Goal: Task Accomplishment & Management: Manage account settings

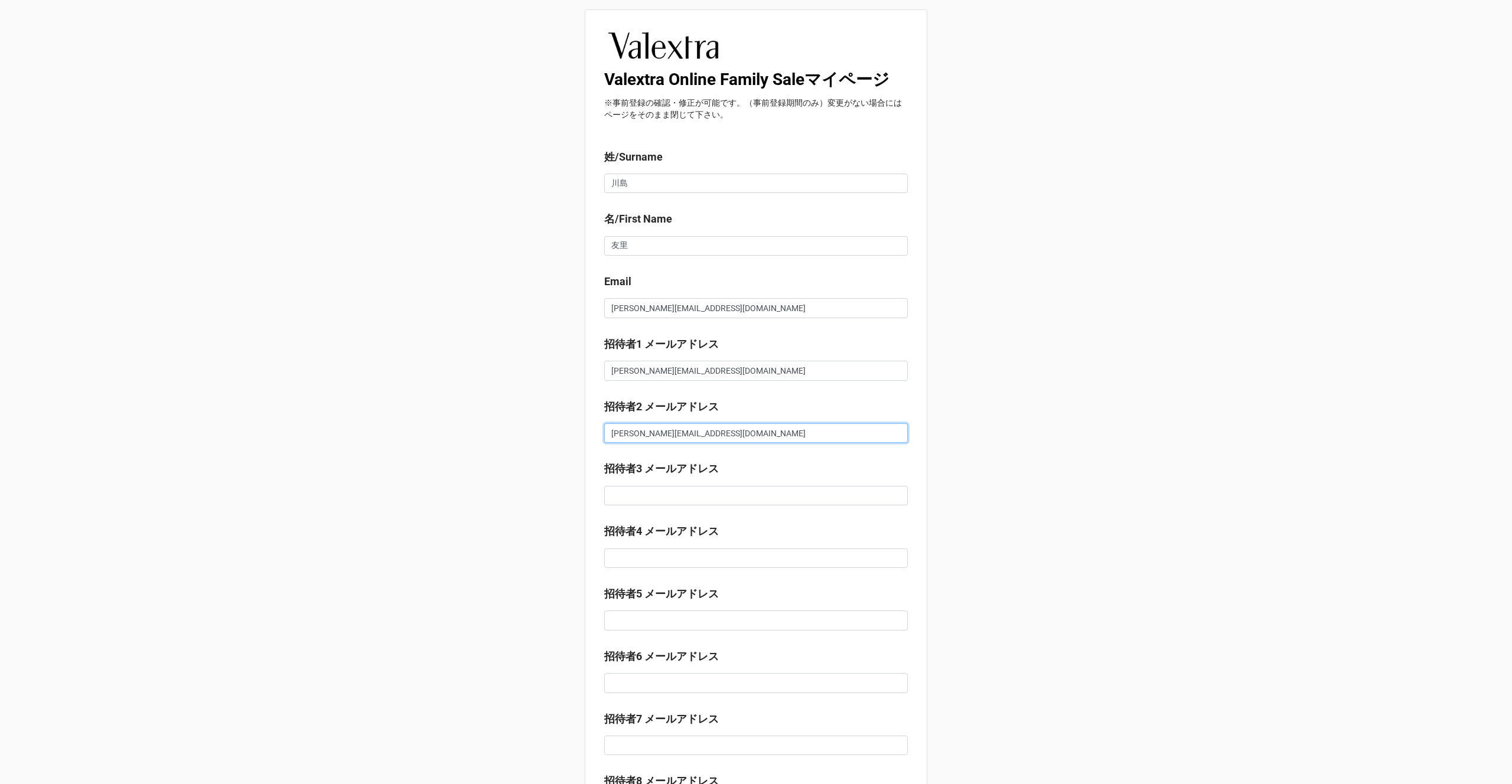
drag, startPoint x: 736, startPoint y: 434, endPoint x: 676, endPoint y: 434, distance: 60.0
click at [676, 434] on input "[PERSON_NAME][EMAIL_ADDRESS][DOMAIN_NAME]" at bounding box center [756, 434] width 304 height 20
type input "[EMAIL_ADDRESS][DOMAIN_NAME]"
click at [686, 471] on label "招待者3 メールアドレス" at bounding box center [662, 469] width 115 height 17
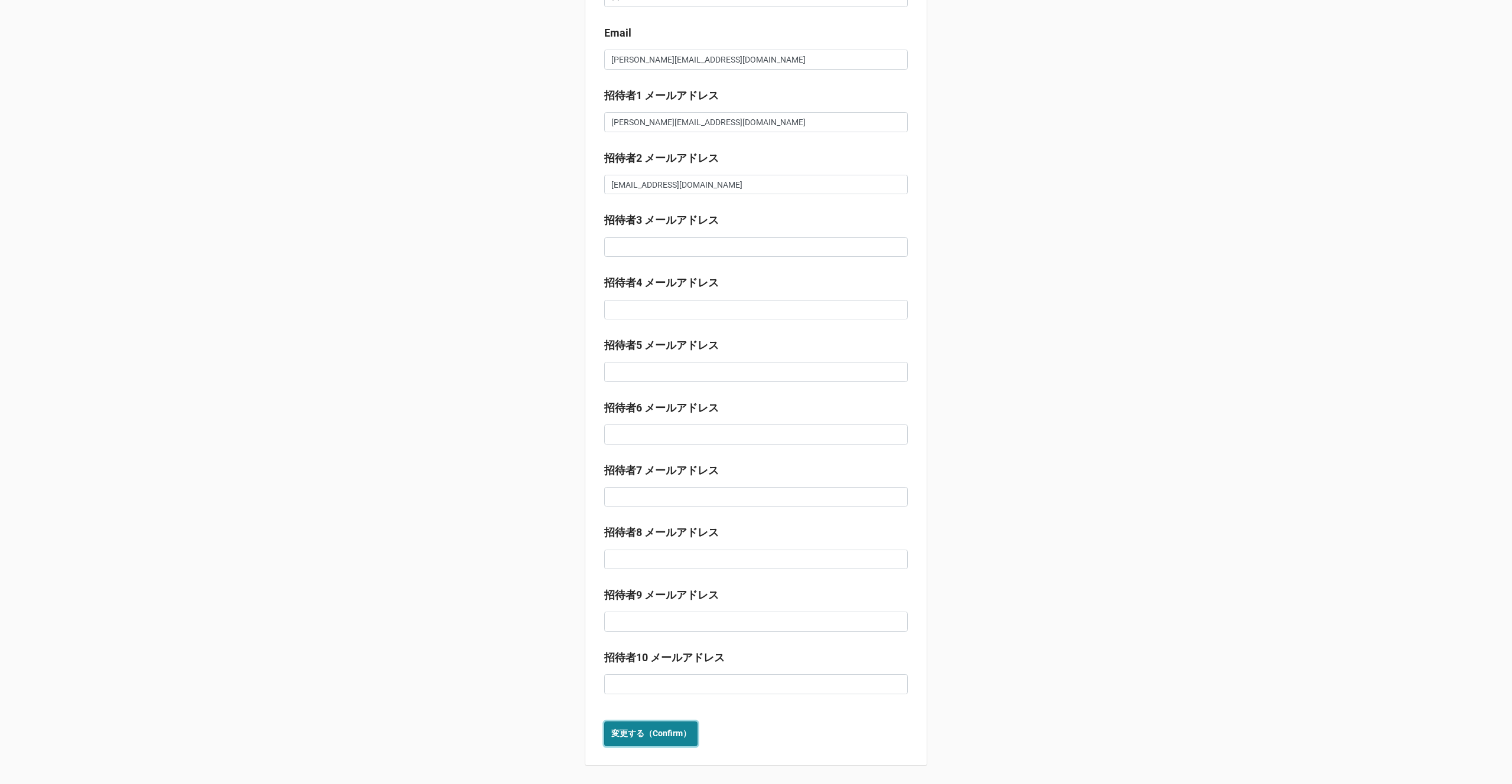
click at [638, 733] on b "変更する（Confirm）" at bounding box center [651, 733] width 80 height 12
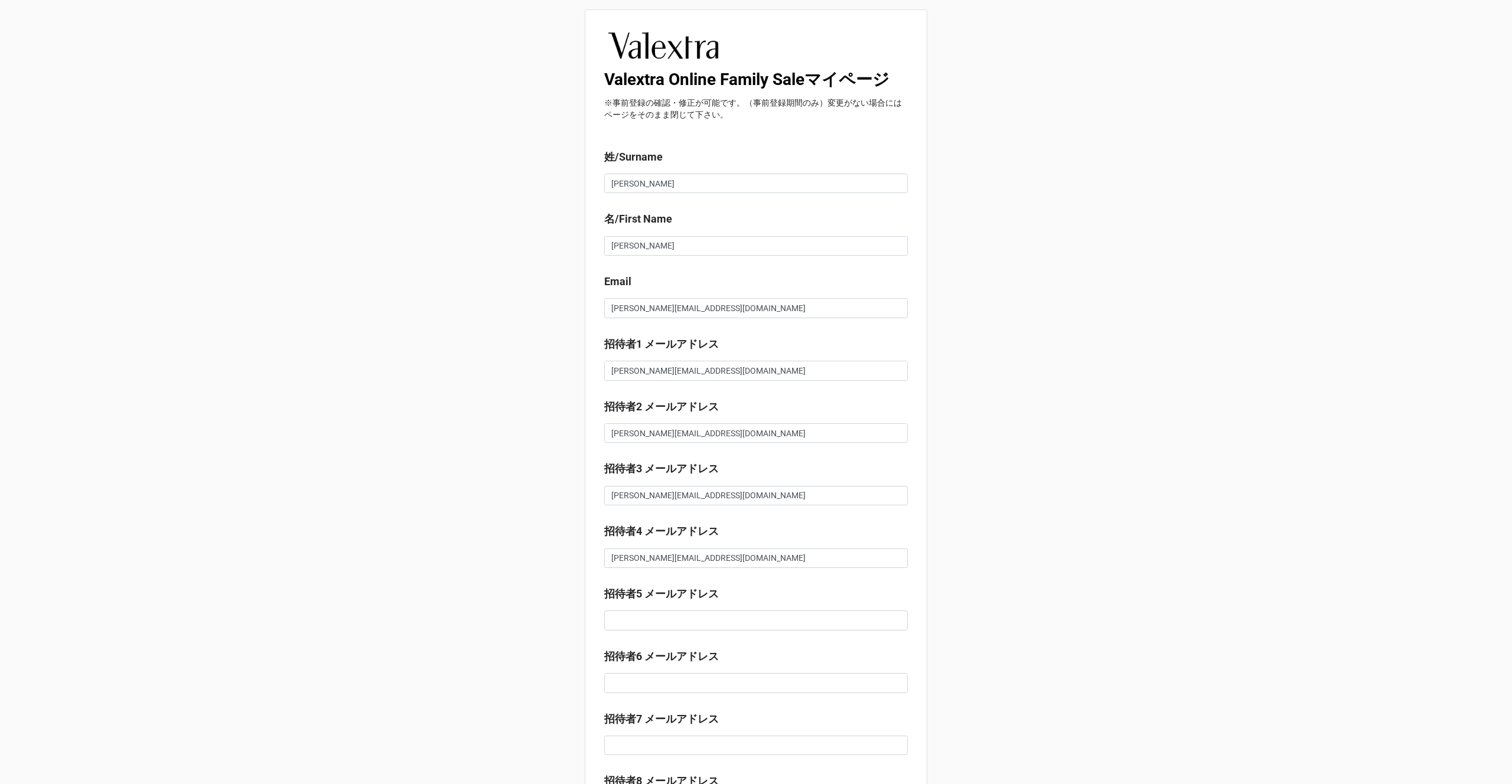
scroll to position [31, 0]
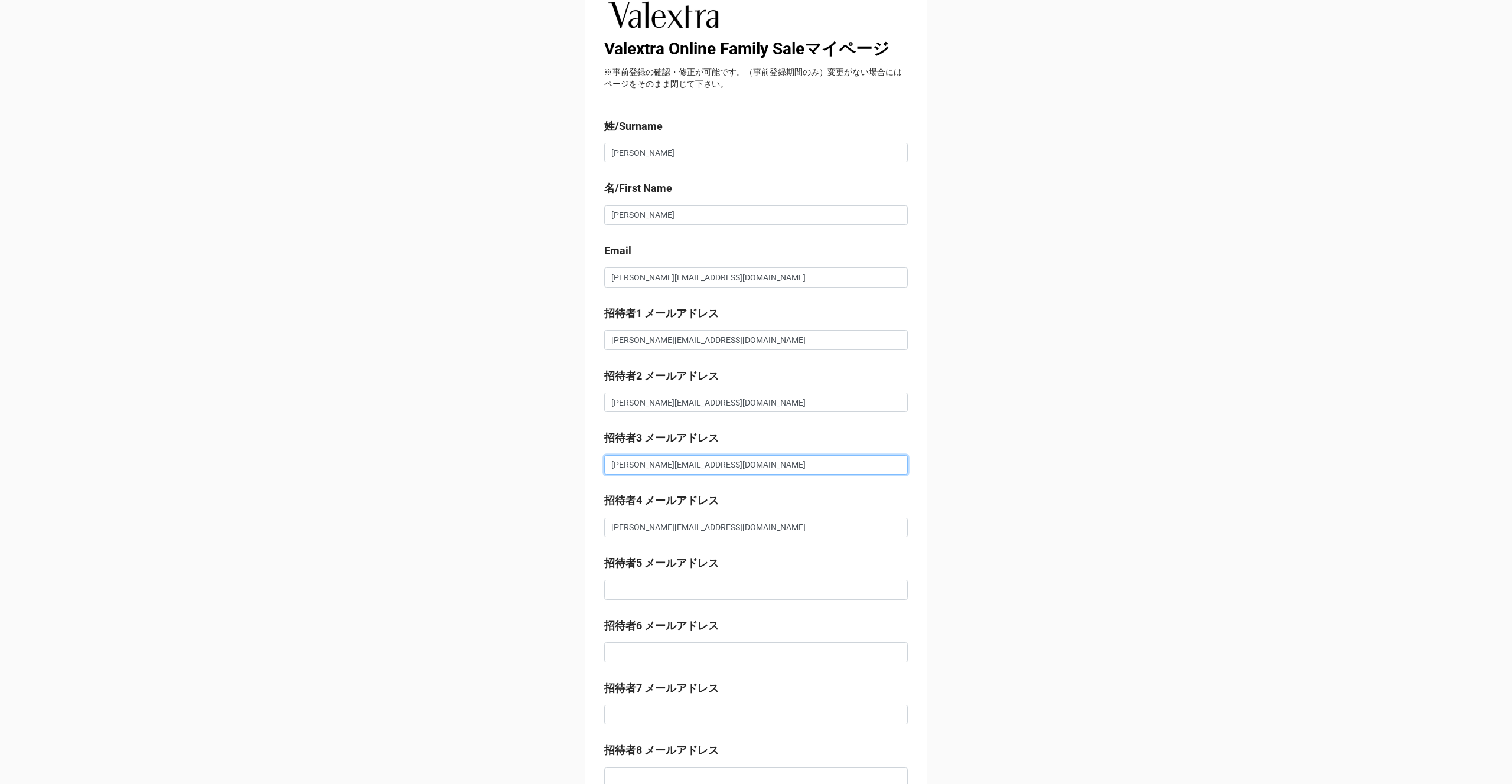
click at [671, 464] on input "[PERSON_NAME][EMAIL_ADDRESS][DOMAIN_NAME]" at bounding box center [756, 466] width 304 height 20
click at [663, 528] on input "[PERSON_NAME][EMAIL_ADDRESS][DOMAIN_NAME]" at bounding box center [756, 528] width 304 height 20
click at [663, 399] on input "[PERSON_NAME][EMAIL_ADDRESS][DOMAIN_NAME]" at bounding box center [756, 403] width 304 height 20
drag, startPoint x: 675, startPoint y: 403, endPoint x: 759, endPoint y: 402, distance: 84.0
click at [759, 402] on input "[PERSON_NAME][EMAIL_ADDRESS][DOMAIN_NAME]" at bounding box center [756, 403] width 304 height 20
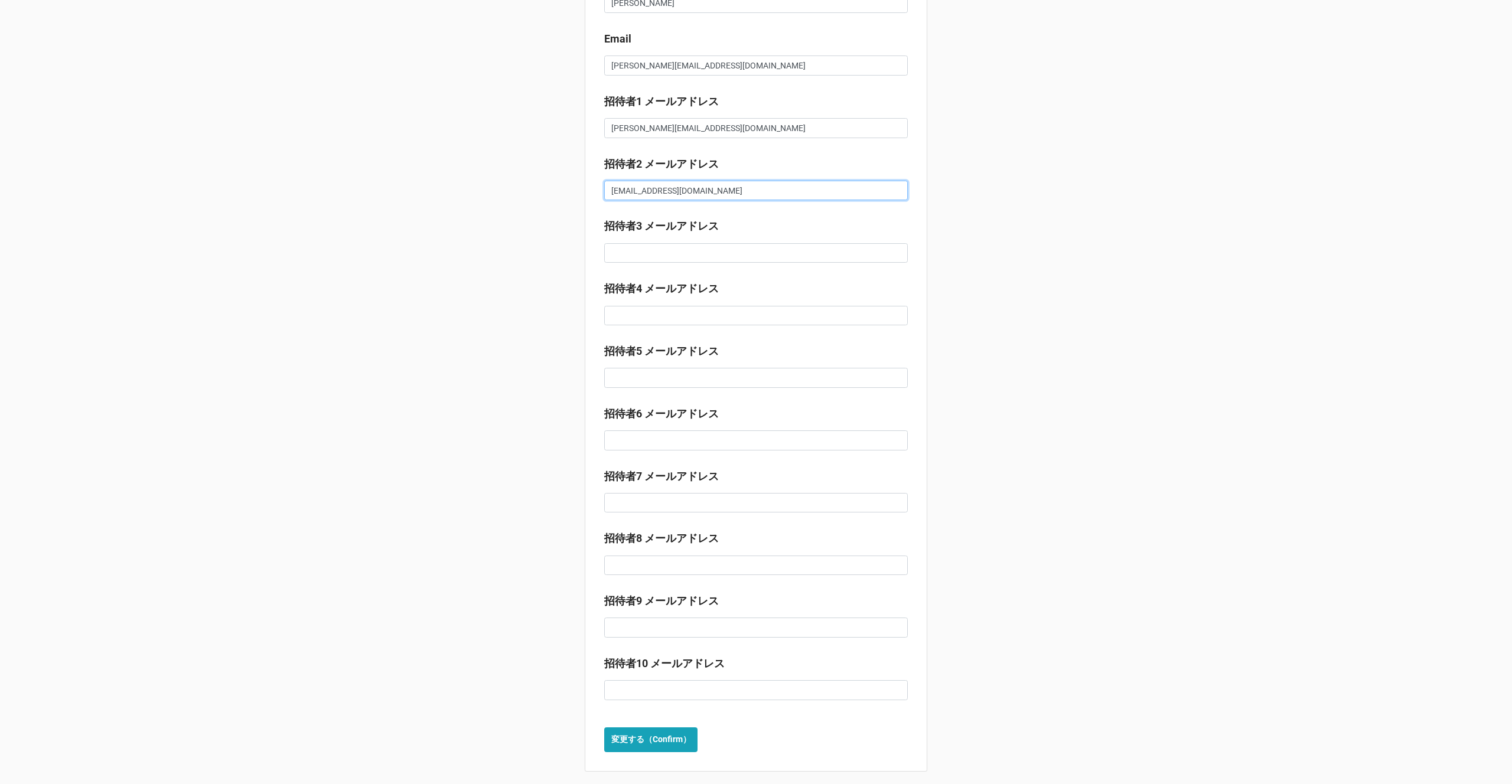
scroll to position [249, 0]
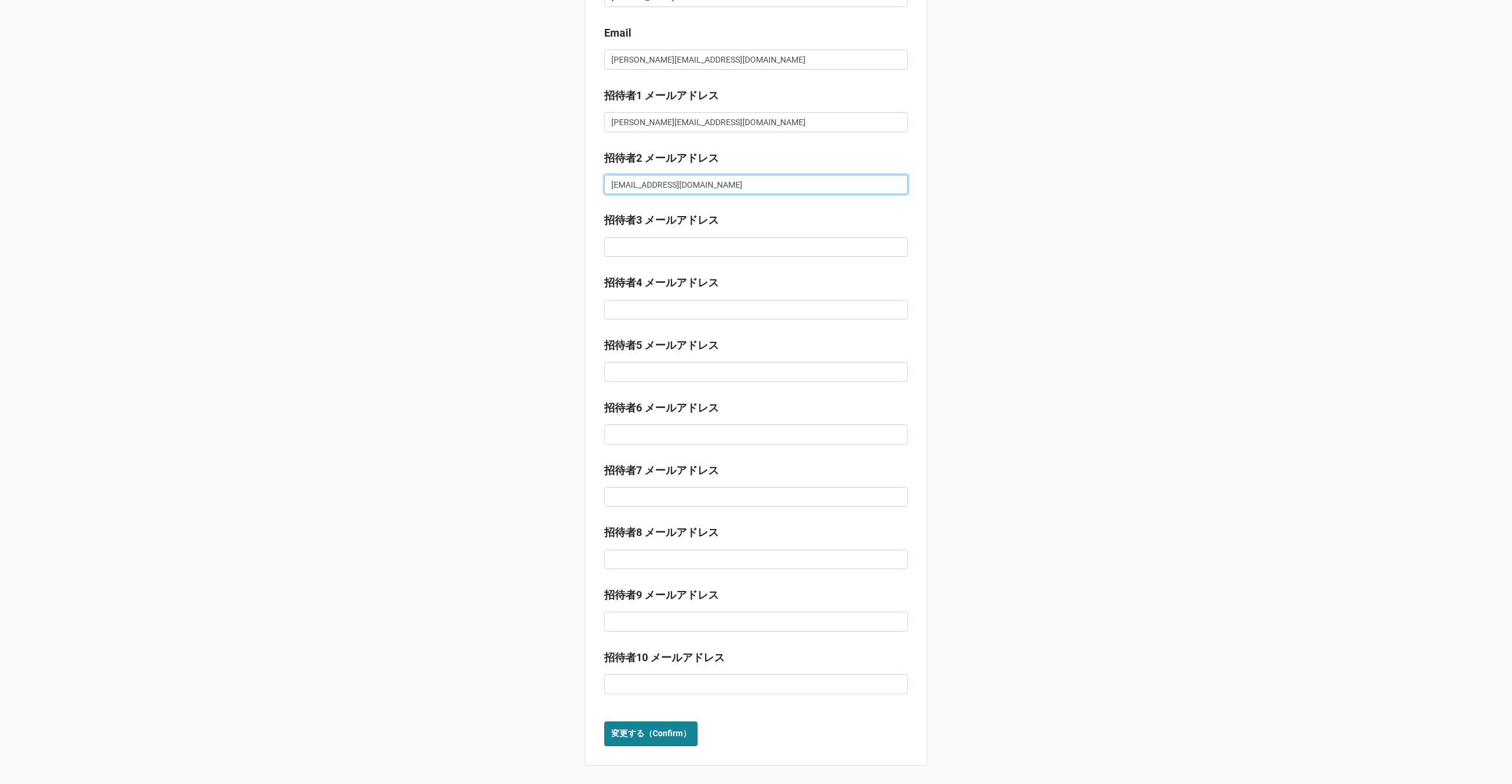
type input "[EMAIL_ADDRESS][DOMAIN_NAME]"
click at [646, 736] on b "変更する（Confirm）" at bounding box center [651, 733] width 80 height 12
